Goal: Navigation & Orientation: Find specific page/section

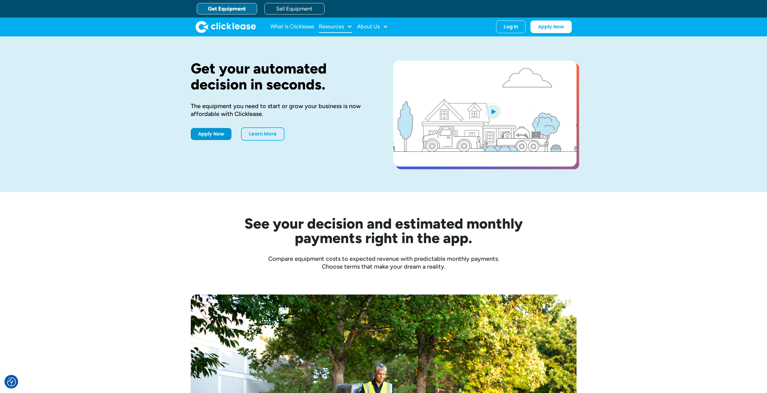
click at [345, 26] on div "Resources" at bounding box center [335, 27] width 33 height 12
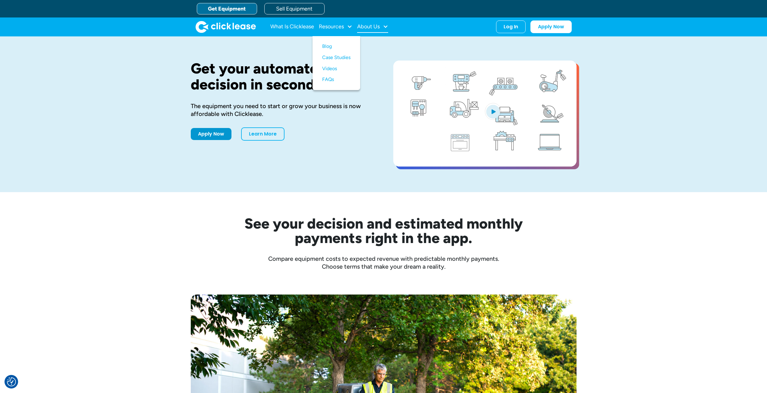
click at [382, 27] on div "About Us" at bounding box center [372, 27] width 31 height 12
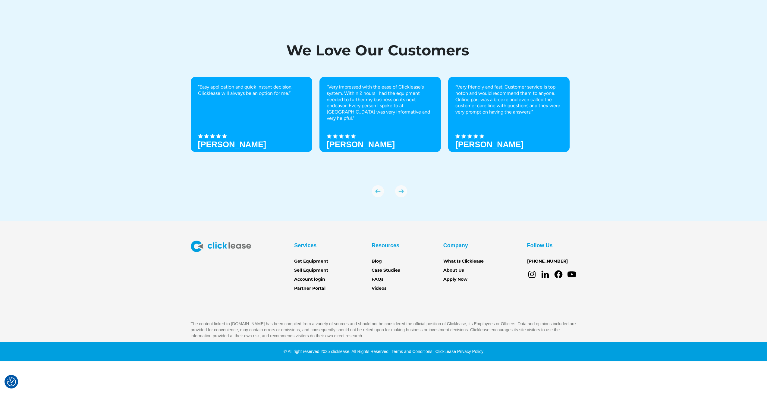
scroll to position [2061, 0]
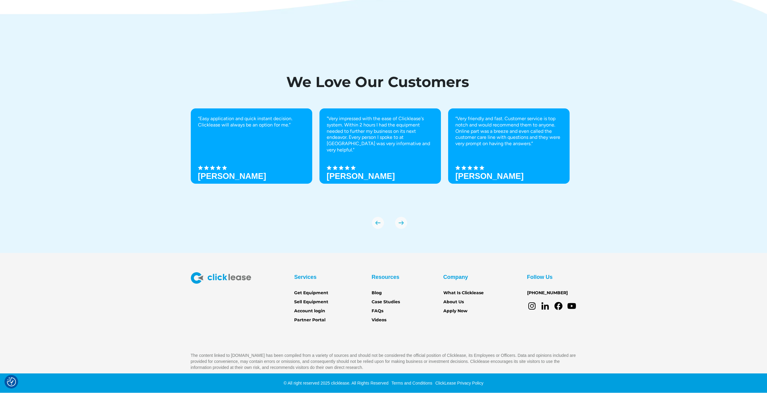
click at [376, 225] on img "previous slide" at bounding box center [378, 223] width 12 height 12
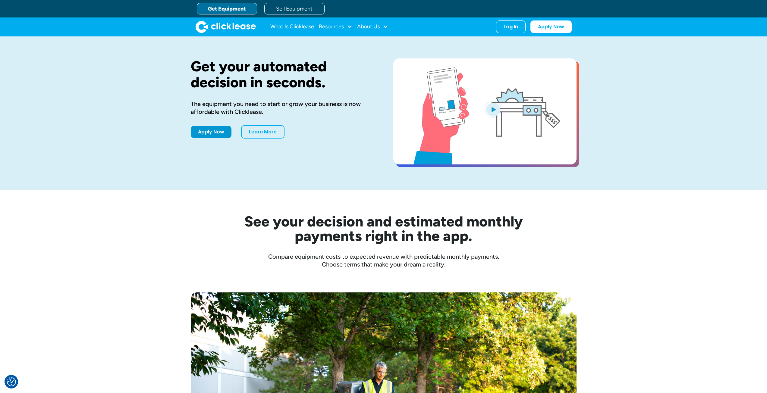
scroll to position [0, 0]
